Goal: Task Accomplishment & Management: Complete application form

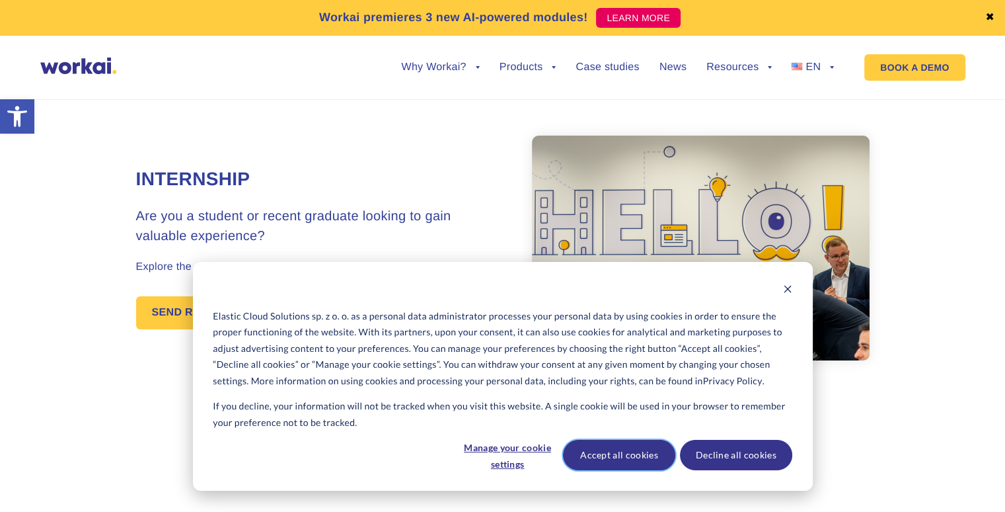
click at [606, 456] on button "Accept all cookies" at bounding box center [619, 455] width 112 height 30
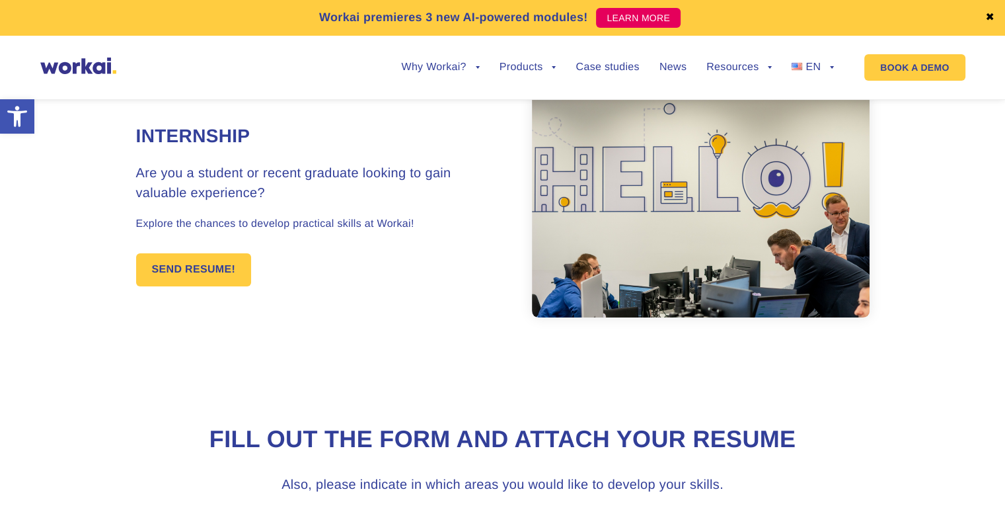
scroll to position [66, 0]
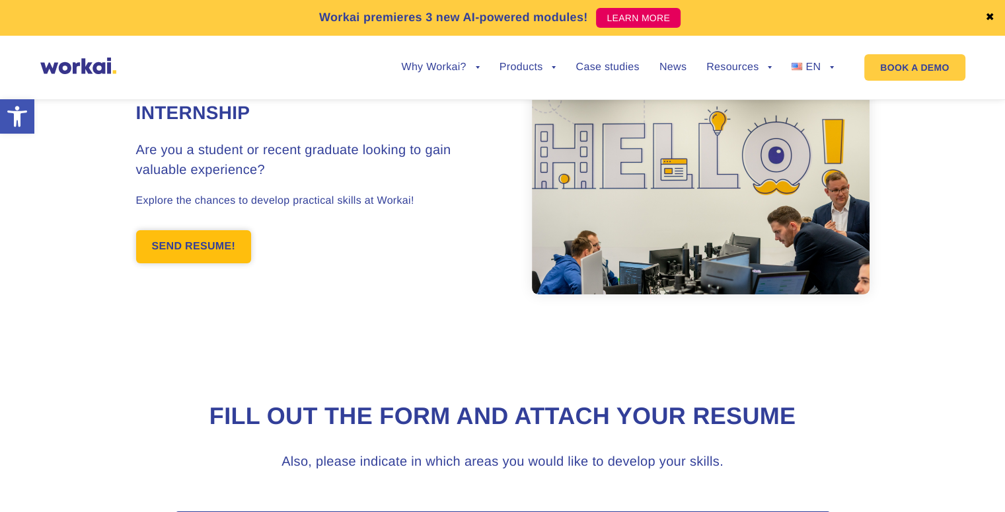
click at [226, 240] on link "SEND RESUME!" at bounding box center [194, 246] width 116 height 33
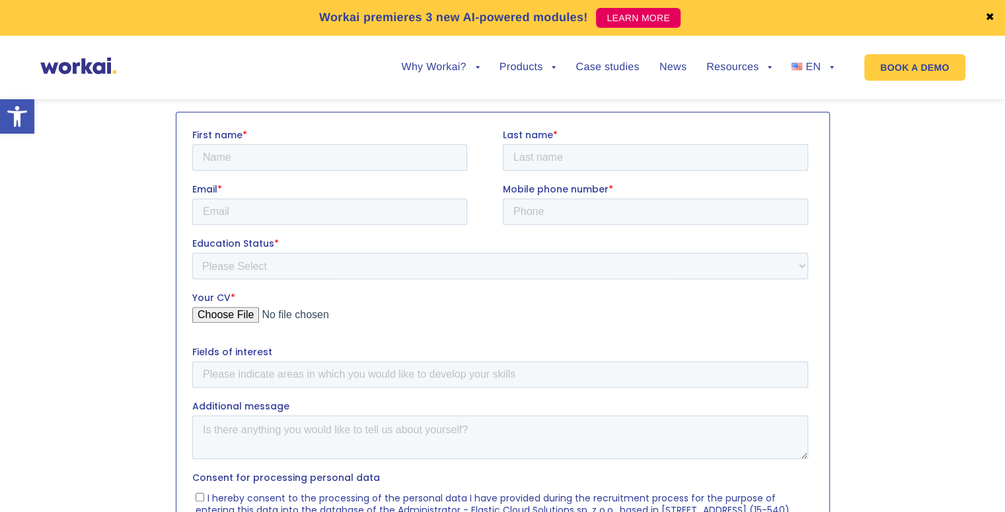
scroll to position [466, 0]
click at [256, 146] on input "First name *" at bounding box center [329, 156] width 275 height 26
type input "Olloyor"
click at [541, 161] on input "Last name *" at bounding box center [654, 156] width 305 height 26
type input "Ibragimov"
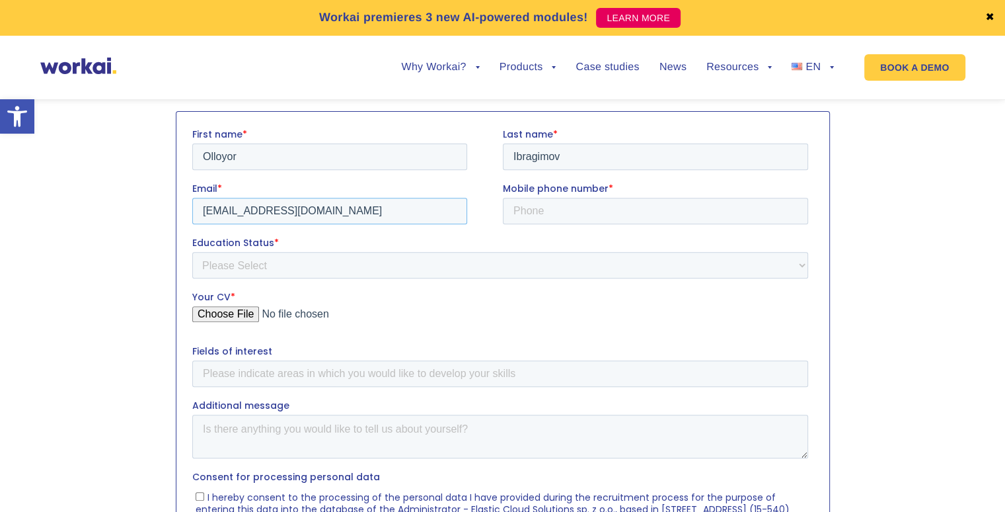
type input "[EMAIL_ADDRESS][DOMAIN_NAME]"
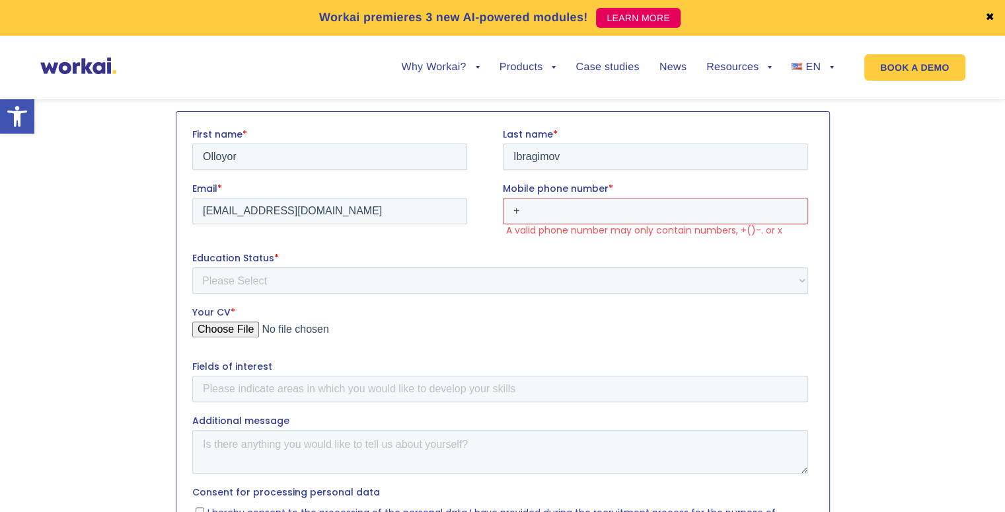
type input "[PHONE_NUMBER]"
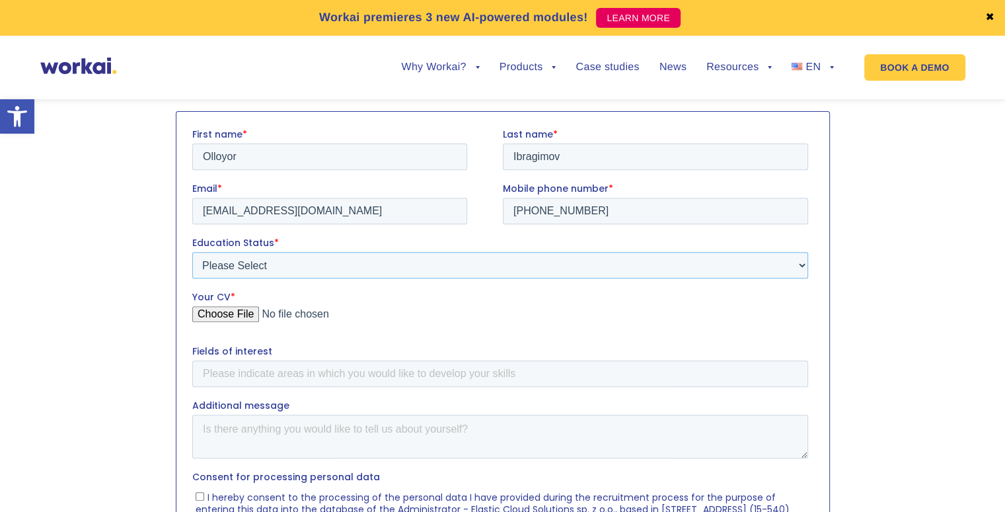
click at [342, 268] on select "Please Select Student Graduate" at bounding box center [500, 264] width 616 height 26
select select "Graduate"
click at [192, 251] on select "Please Select Student Graduate" at bounding box center [500, 264] width 616 height 26
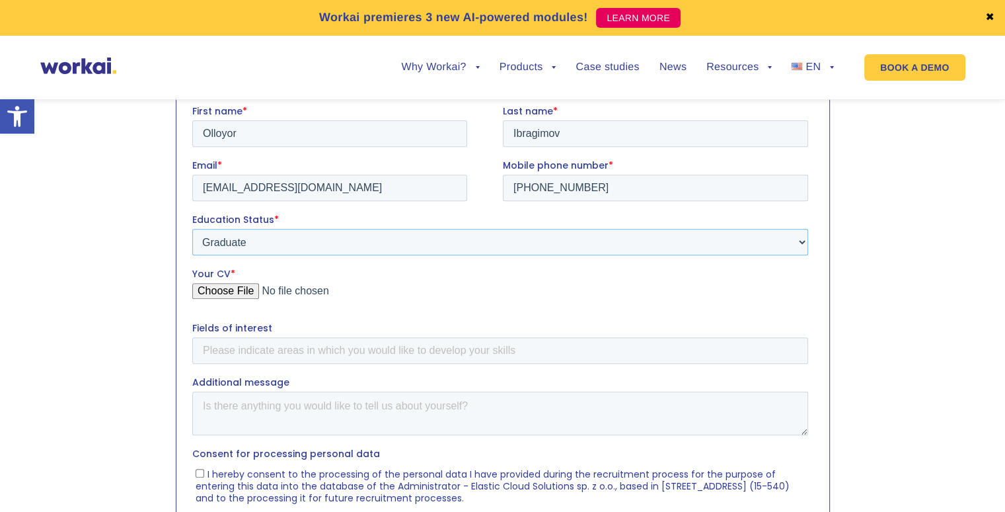
scroll to position [490, 0]
click at [241, 290] on input "Your CV *" at bounding box center [500, 295] width 616 height 26
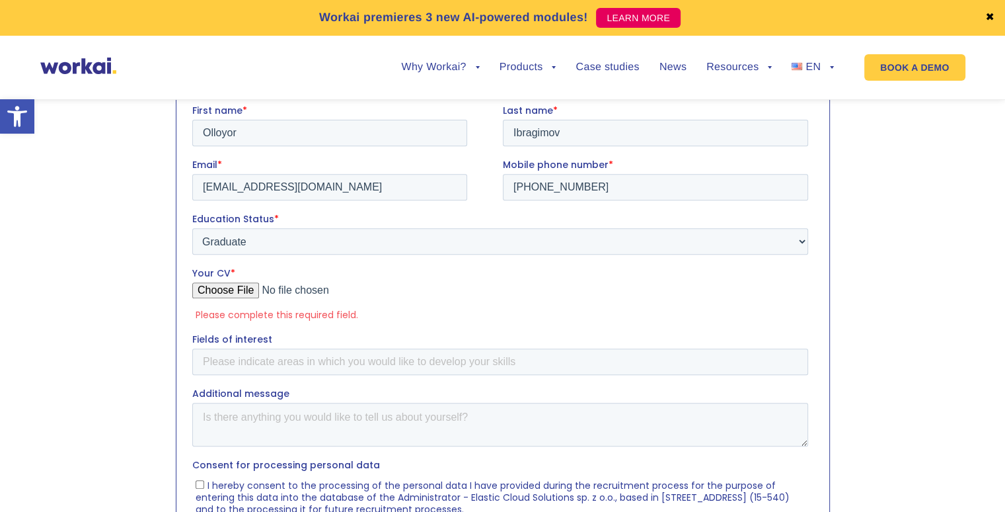
type input "C:\fakepath\Olloyor_Ibragimov_CV.pdf"
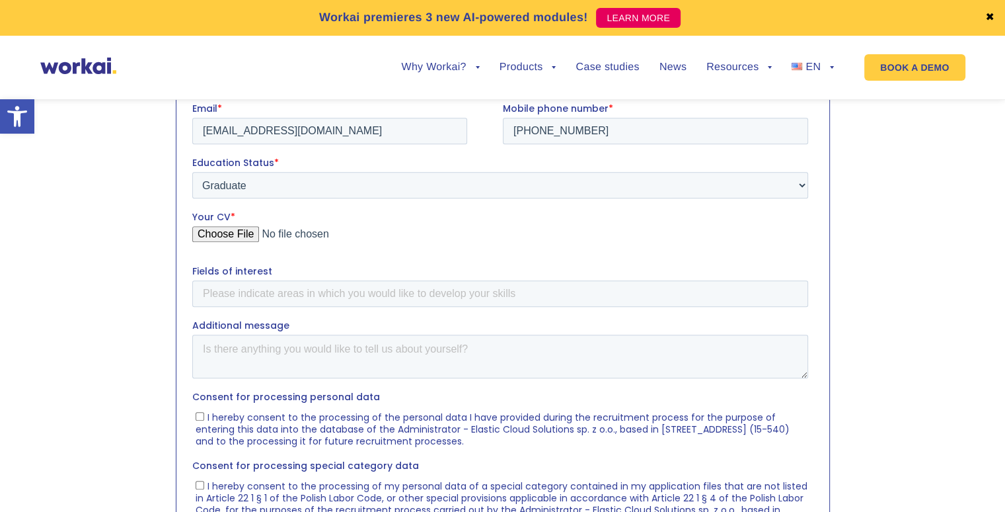
scroll to position [547, 0]
click at [439, 282] on input "Fields of interest" at bounding box center [500, 291] width 616 height 26
type input "Cloud Engineering, Ai, Software Develeopment"
click at [284, 362] on textarea "Additional message" at bounding box center [500, 355] width 616 height 44
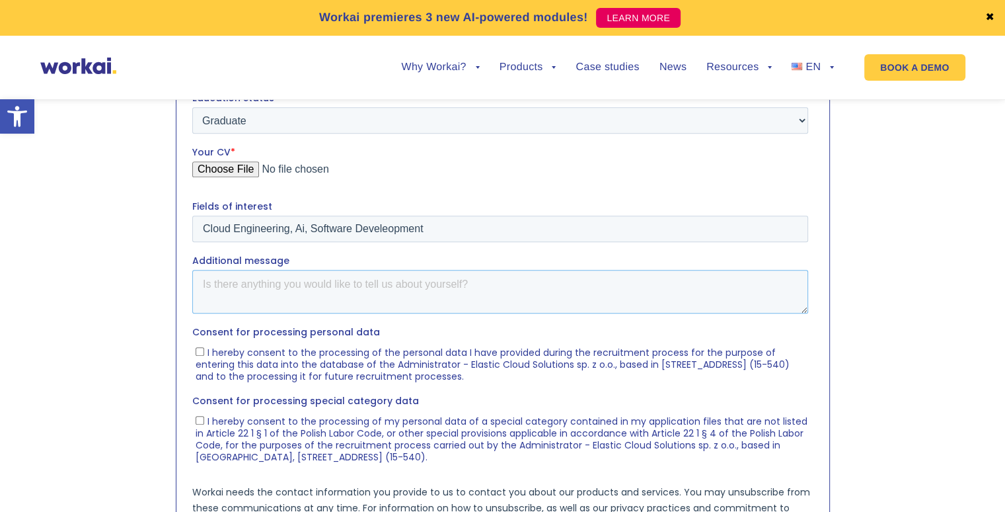
scroll to position [612, 0]
click at [253, 286] on textarea "Additional message" at bounding box center [500, 290] width 616 height 44
paste textarea "Dear Workai Team, I’m a recent Computer Science graduate passionate about cloud…"
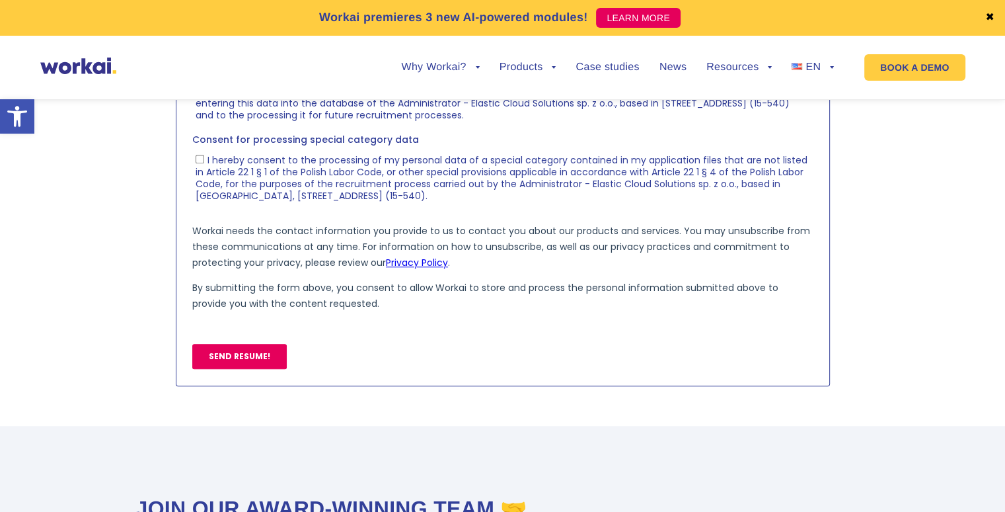
scroll to position [877, 0]
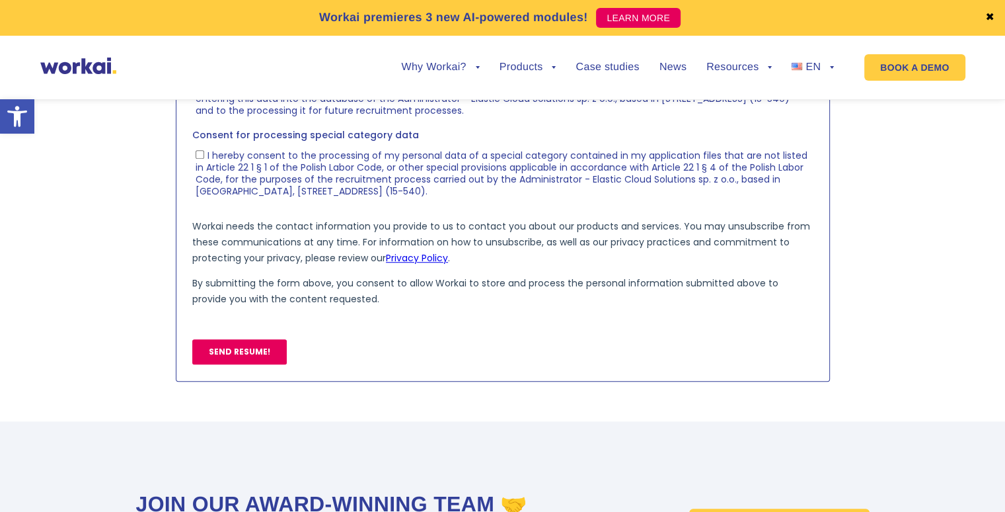
type textarea "Dear Workai Team, I’m a recent Computer Science graduate passionate about cloud…"
click at [266, 349] on input "SEND RESUME!" at bounding box center [239, 351] width 95 height 25
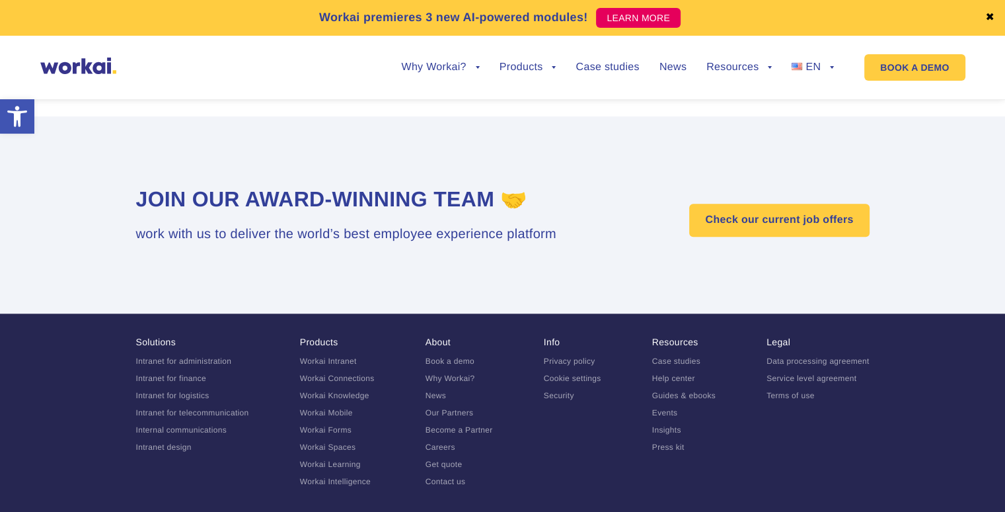
scroll to position [664, 0]
